Goal: Task Accomplishment & Management: Use online tool/utility

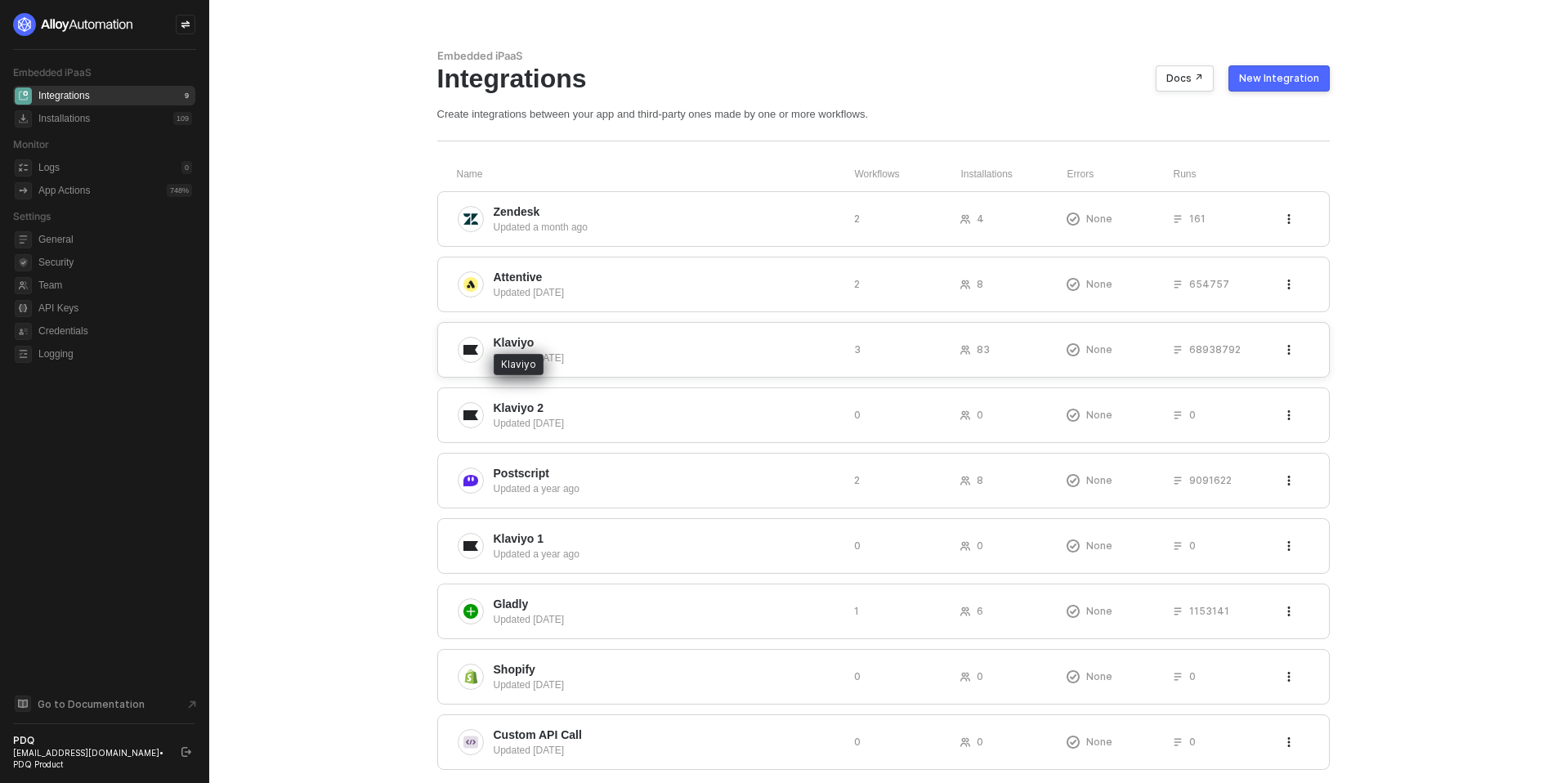
click at [521, 339] on span "Klaviyo" at bounding box center [514, 342] width 41 height 16
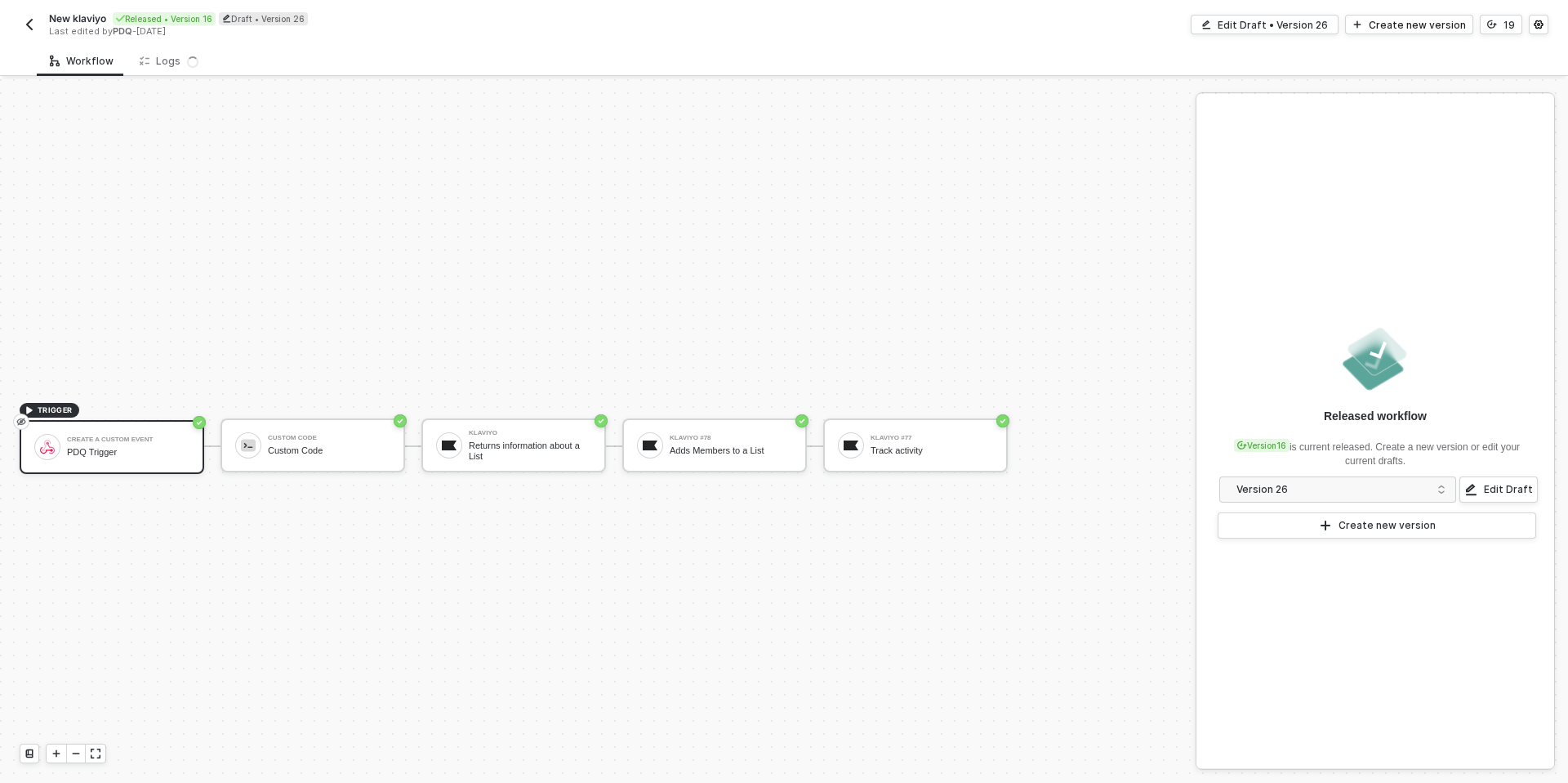
scroll to position [30, 0]
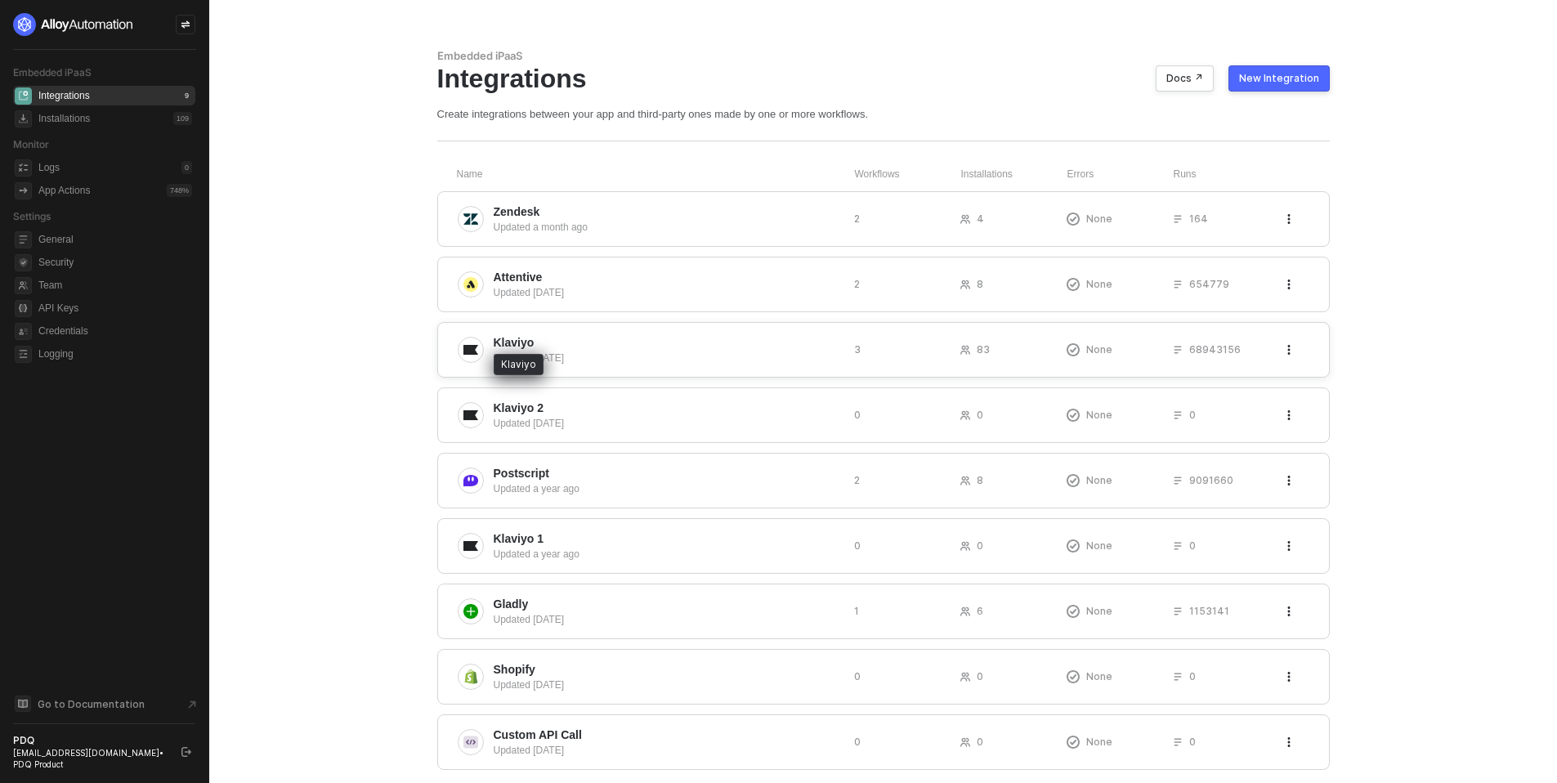
click at [523, 344] on span "Klaviyo" at bounding box center [514, 342] width 41 height 16
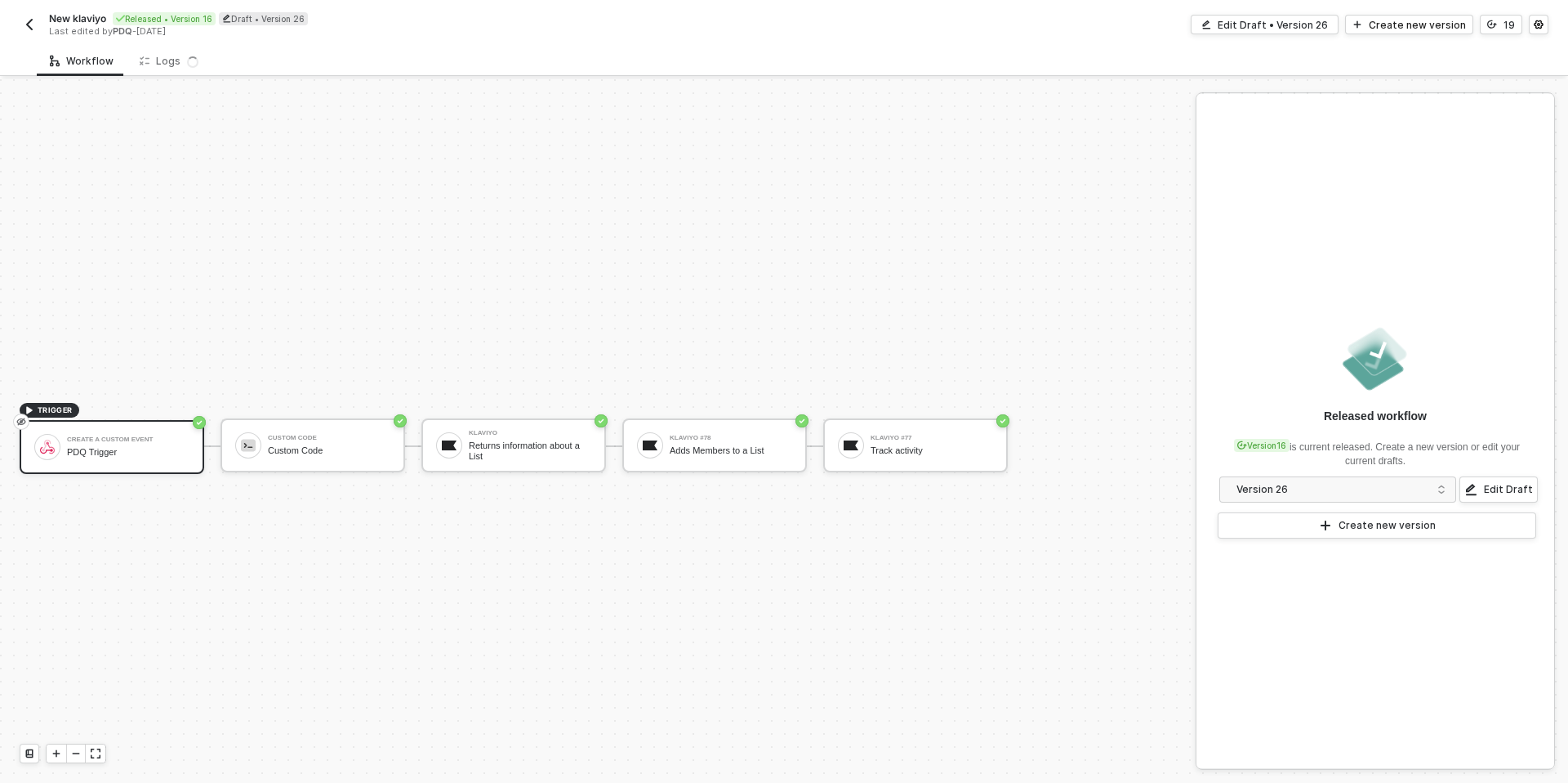
scroll to position [30, 0]
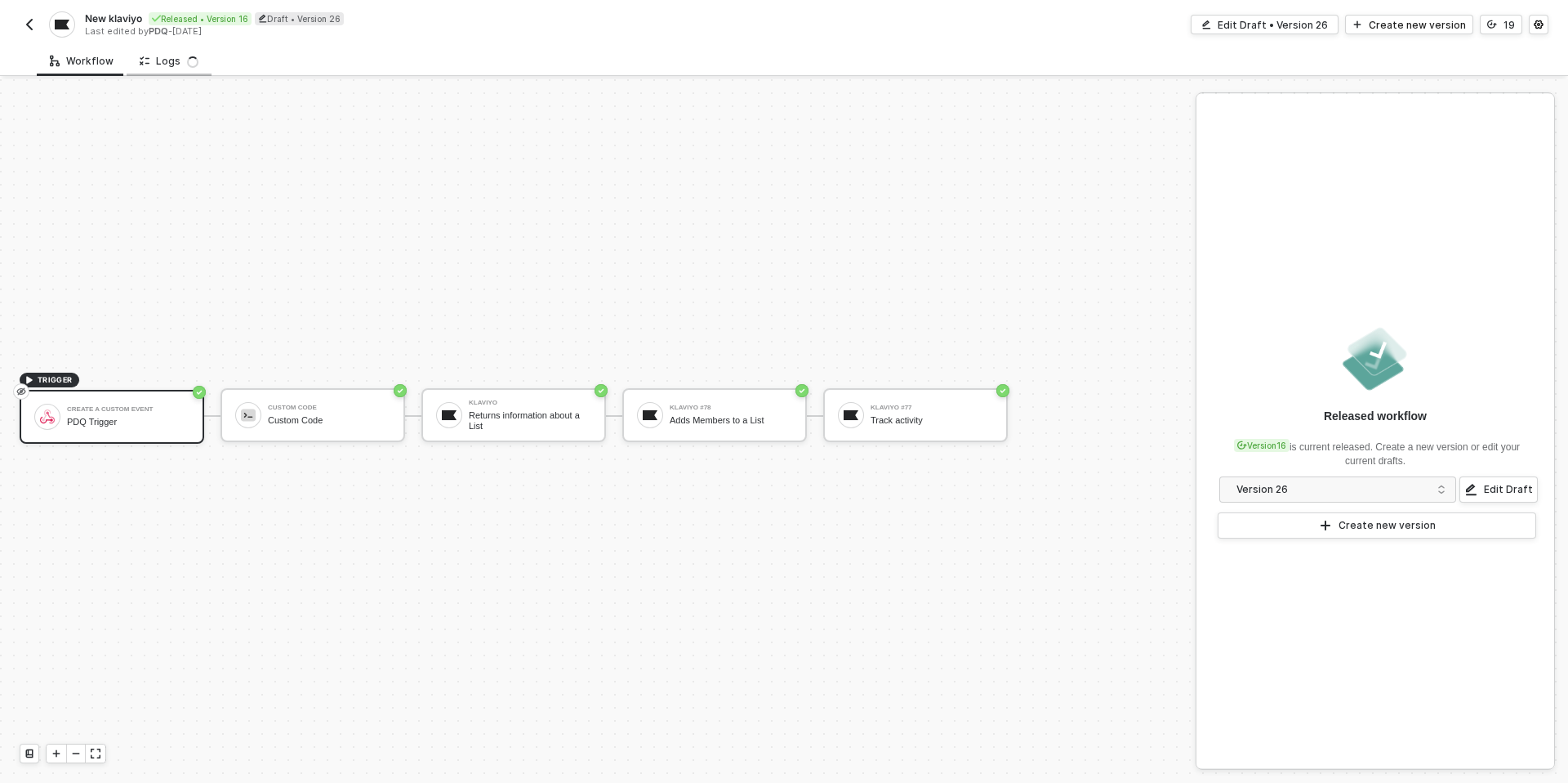
click at [173, 52] on div "Logs" at bounding box center [169, 61] width 85 height 30
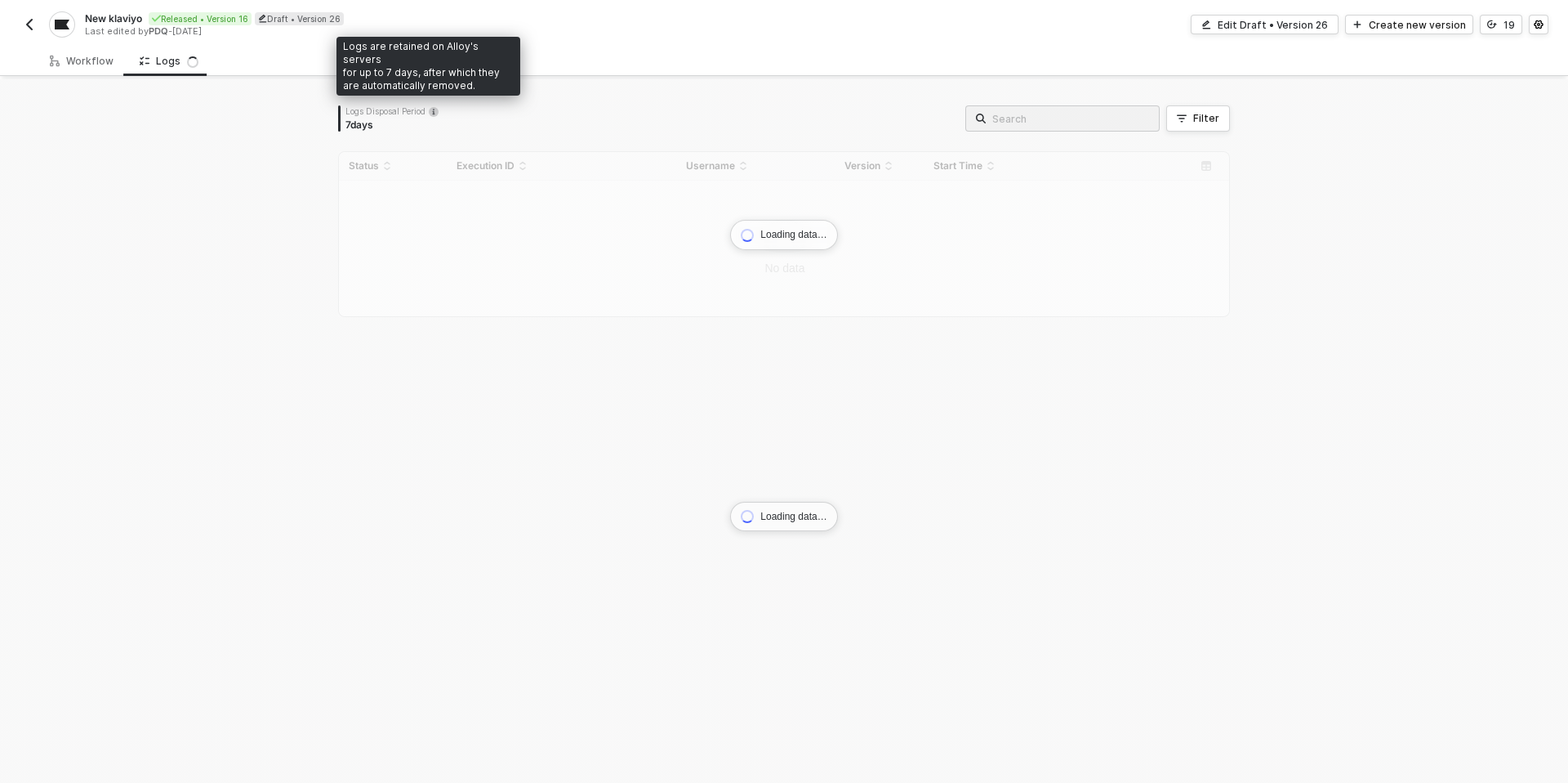
click at [433, 111] on icon at bounding box center [434, 113] width 2 height 6
